Goal: Check status: Check status

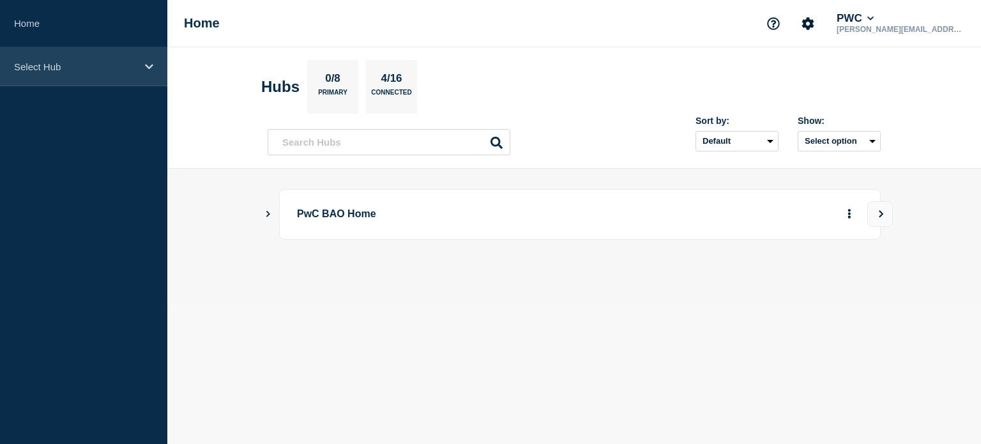
click at [147, 64] on icon at bounding box center [149, 67] width 8 height 10
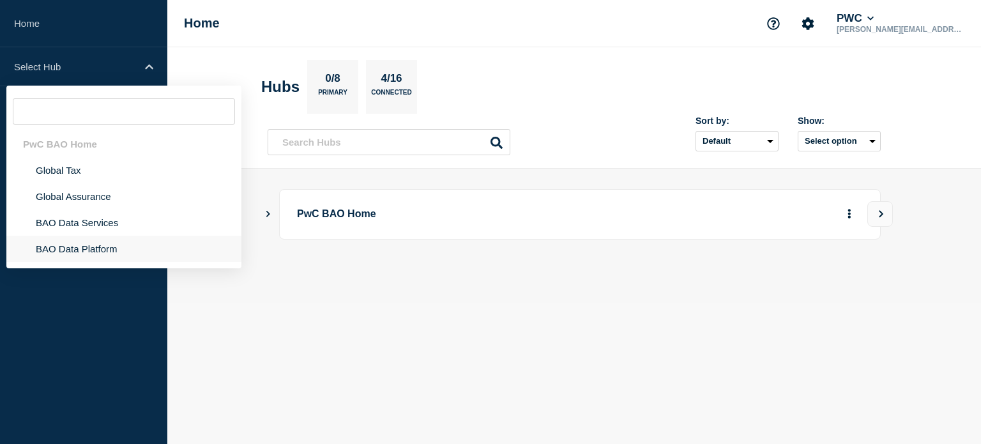
click at [57, 247] on li "BAO Data Platform" at bounding box center [123, 249] width 235 height 26
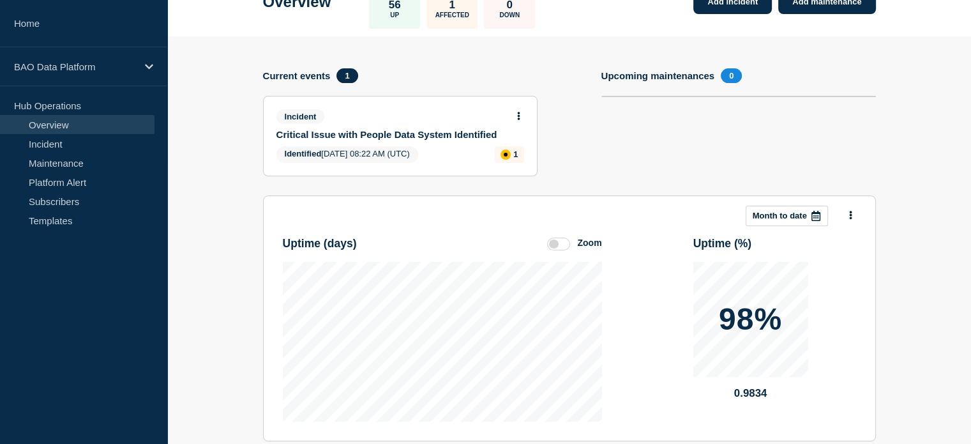
scroll to position [192, 0]
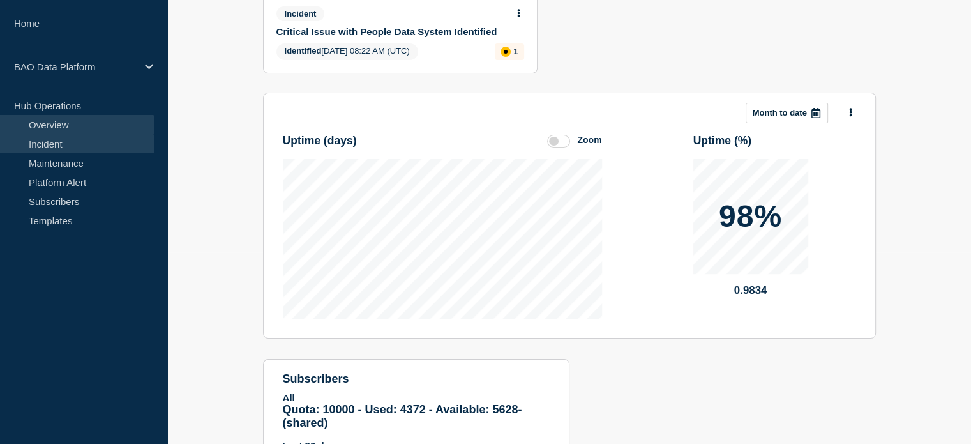
click at [57, 142] on link "Incident" at bounding box center [77, 143] width 154 height 19
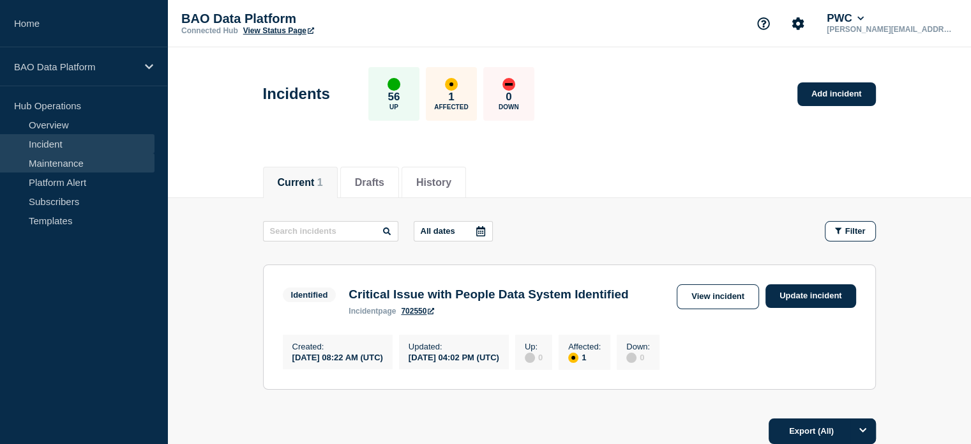
click at [75, 160] on link "Maintenance" at bounding box center [77, 162] width 154 height 19
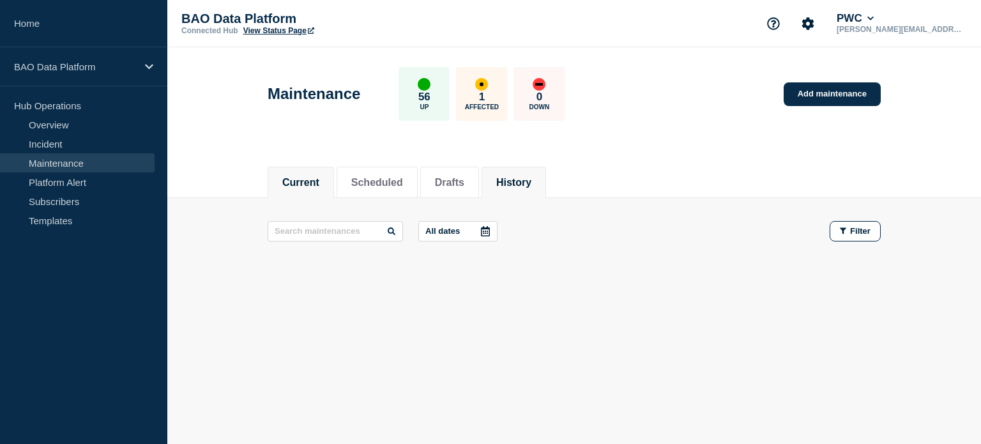
click at [522, 177] on button "History" at bounding box center [513, 182] width 35 height 11
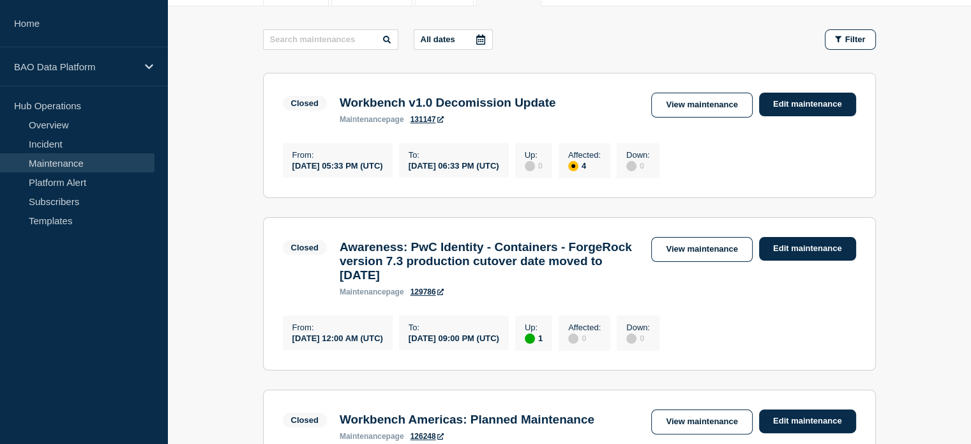
scroll to position [64, 0]
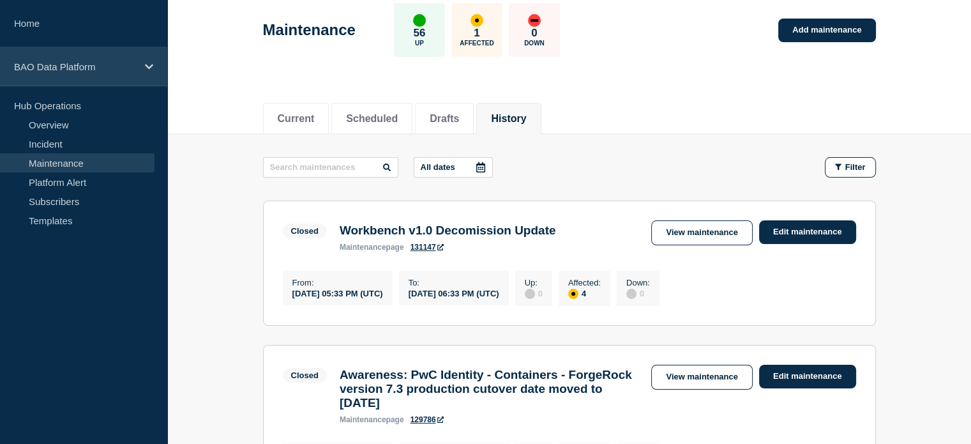
click at [148, 69] on icon at bounding box center [149, 67] width 8 height 10
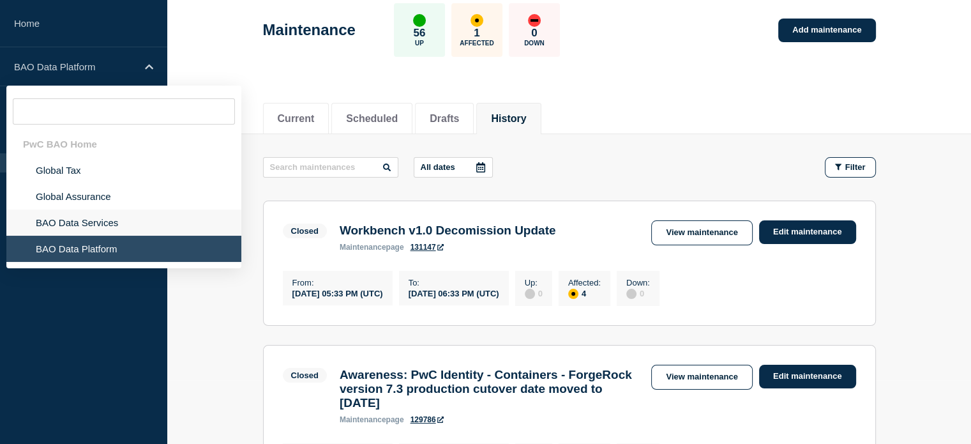
click at [64, 225] on li "BAO Data Services" at bounding box center [123, 222] width 235 height 26
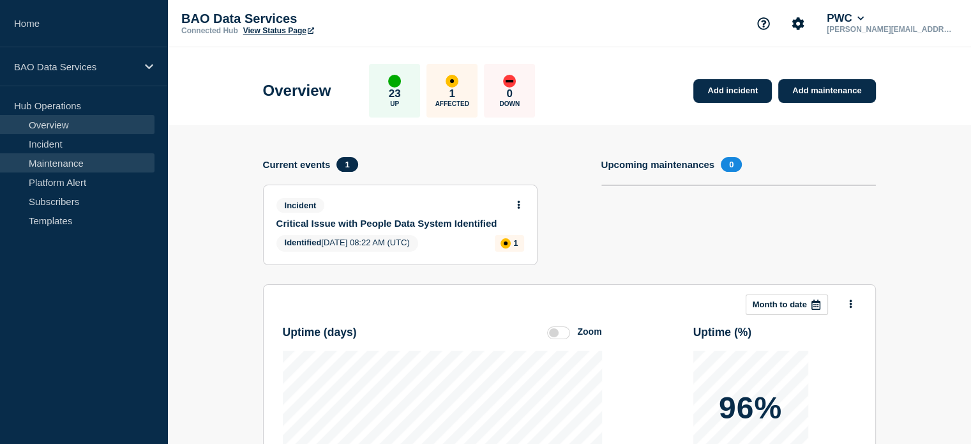
click at [82, 166] on link "Maintenance" at bounding box center [77, 162] width 154 height 19
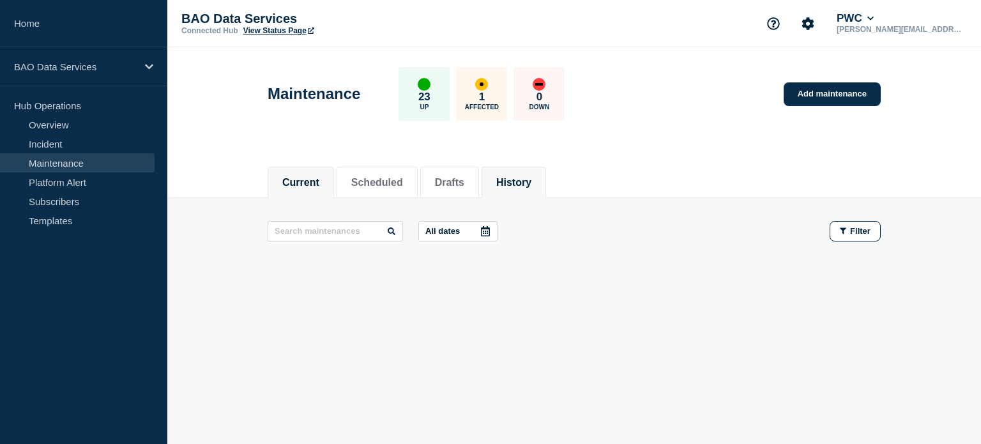
click at [530, 183] on button "History" at bounding box center [513, 182] width 35 height 11
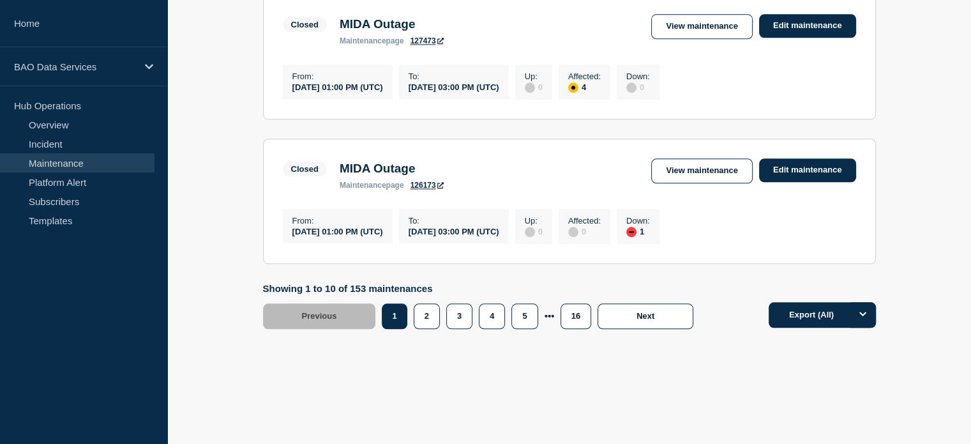
scroll to position [1497, 0]
click at [423, 316] on button "2" at bounding box center [427, 316] width 26 height 26
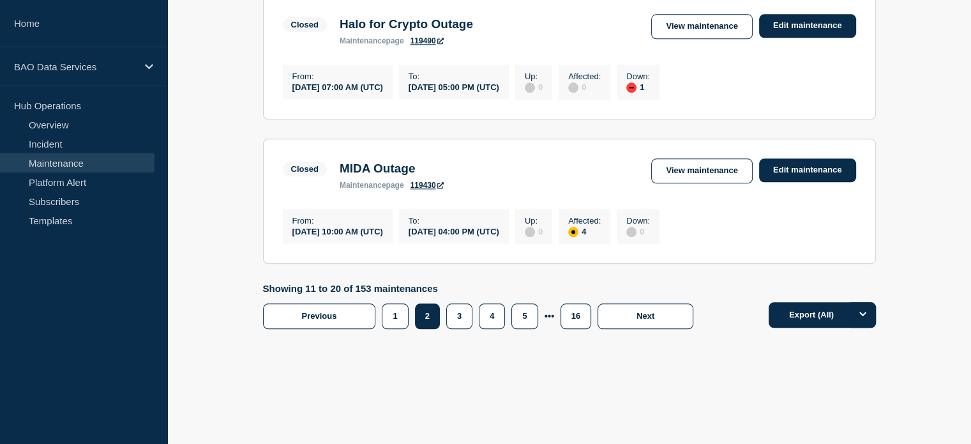
scroll to position [1481, 0]
click at [457, 311] on button "3" at bounding box center [459, 316] width 26 height 26
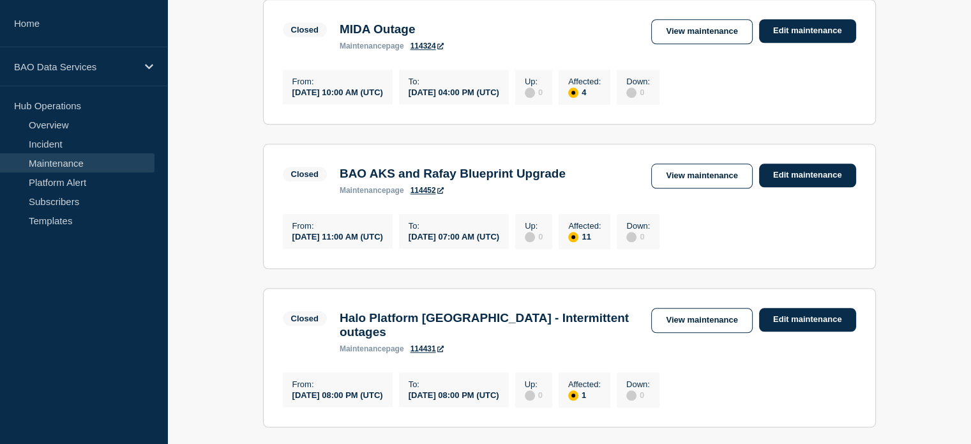
scroll to position [1497, 0]
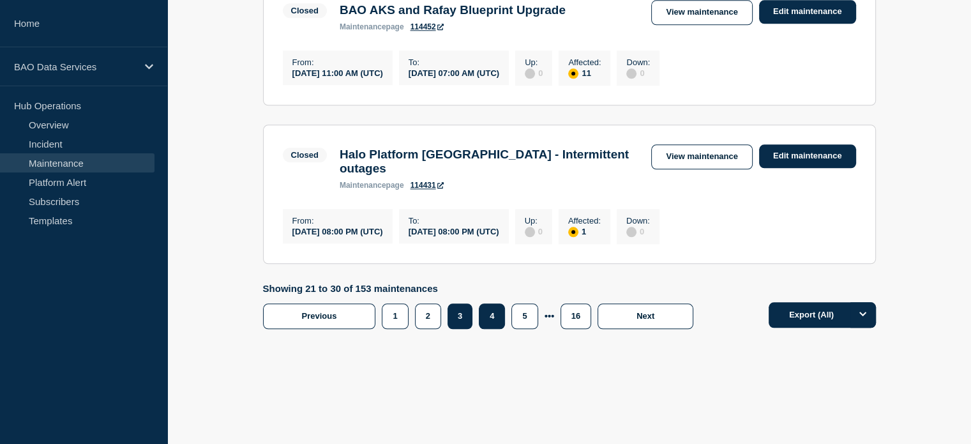
click at [487, 313] on button "4" at bounding box center [492, 316] width 26 height 26
